Goal: Submit feedback/report problem

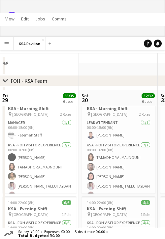
scroll to position [0, 241]
